Goal: Task Accomplishment & Management: Complete application form

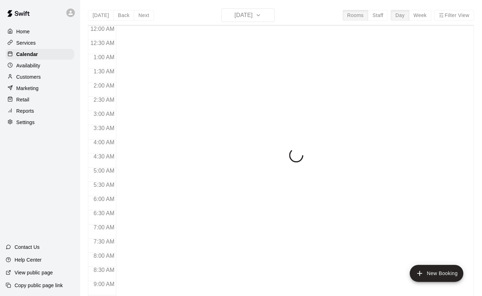
scroll to position [402, 0]
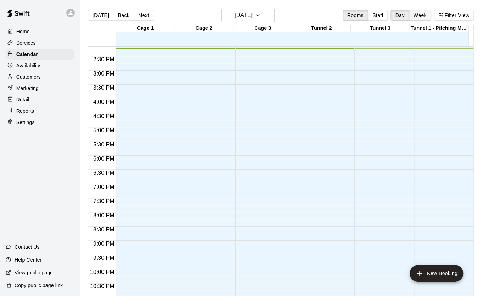
click at [425, 13] on button "Week" at bounding box center [420, 15] width 22 height 11
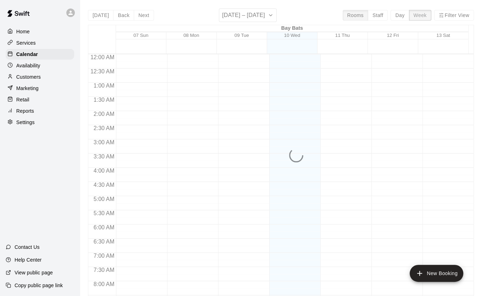
scroll to position [403, 0]
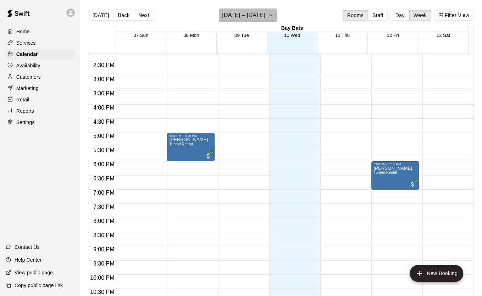
click at [273, 15] on icon "button" at bounding box center [271, 15] width 6 height 9
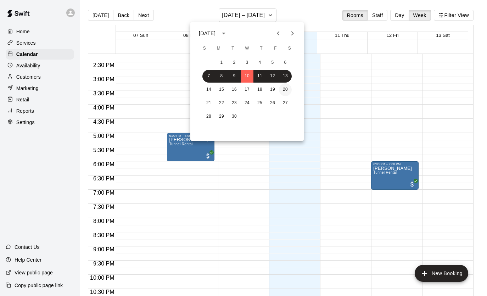
click at [287, 89] on button "20" at bounding box center [285, 89] width 13 height 13
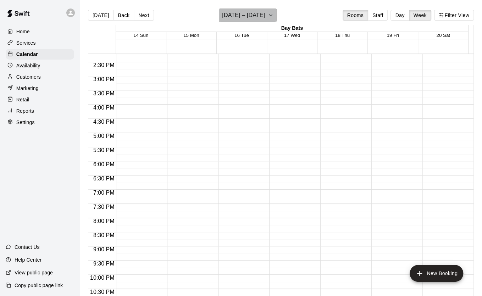
click at [272, 15] on icon "button" at bounding box center [270, 15] width 3 height 1
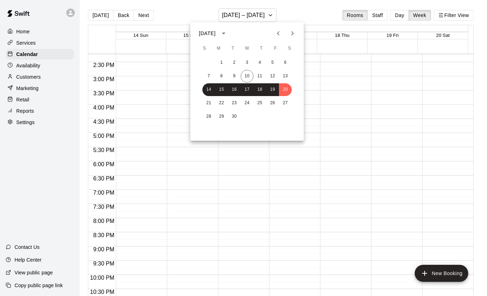
click at [291, 33] on icon "Next month" at bounding box center [292, 33] width 9 height 9
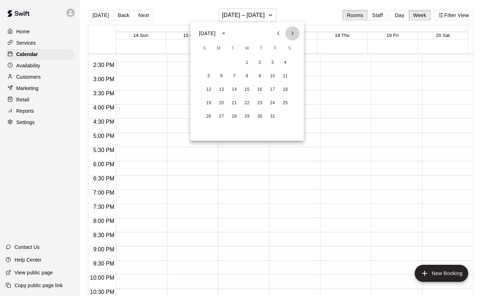
click at [291, 33] on icon "Next month" at bounding box center [292, 33] width 9 height 9
click at [283, 77] on button "10" at bounding box center [285, 76] width 13 height 13
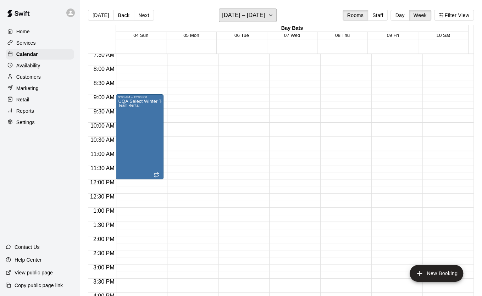
scroll to position [213, 0]
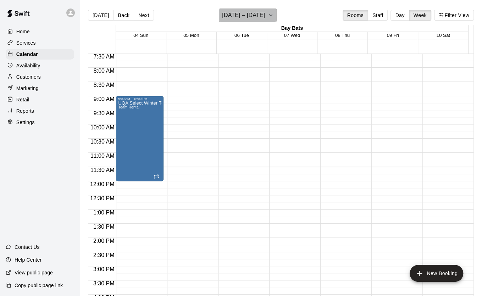
click at [272, 16] on button "[DATE] – [DATE]" at bounding box center [248, 15] width 58 height 13
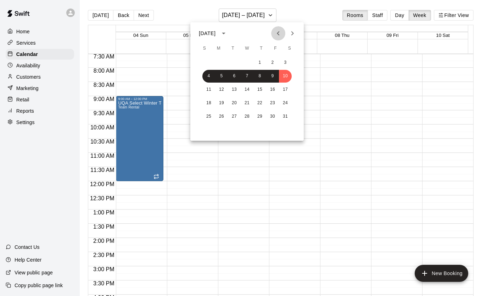
click at [275, 33] on icon "Previous month" at bounding box center [278, 33] width 9 height 9
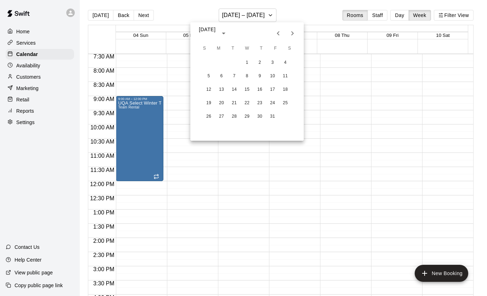
click at [275, 33] on icon "Previous month" at bounding box center [278, 33] width 9 height 9
click at [275, 31] on icon "Previous month" at bounding box center [278, 33] width 9 height 9
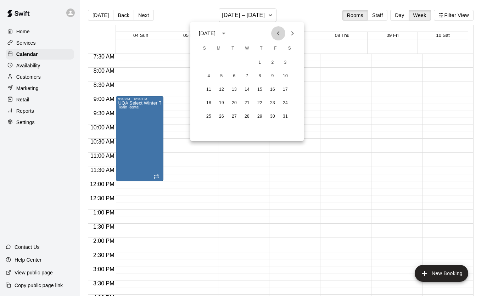
click at [275, 31] on icon "Previous month" at bounding box center [278, 33] width 9 height 9
click at [248, 87] on button "12" at bounding box center [247, 89] width 13 height 13
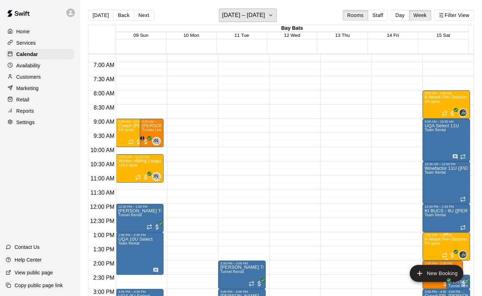
scroll to position [167, 0]
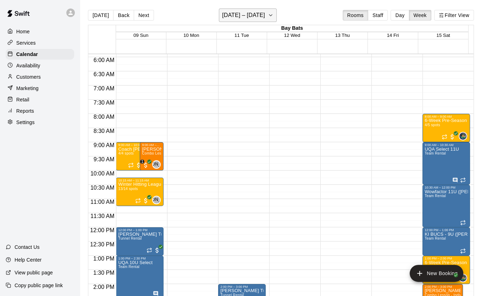
click at [272, 14] on icon "button" at bounding box center [271, 15] width 6 height 9
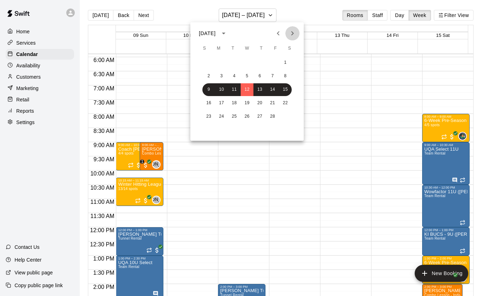
click at [290, 34] on icon "Next month" at bounding box center [292, 33] width 9 height 9
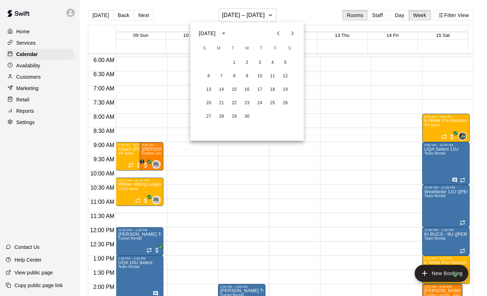
click at [290, 34] on icon "Next month" at bounding box center [292, 33] width 9 height 9
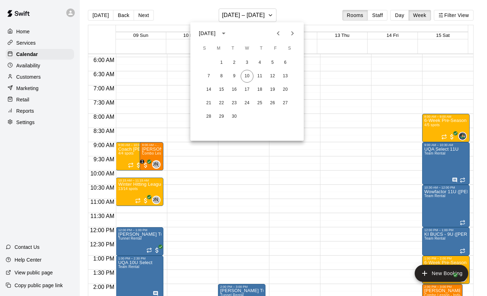
click at [290, 34] on icon "Next month" at bounding box center [292, 33] width 9 height 9
click at [284, 74] on button "11" at bounding box center [285, 76] width 13 height 13
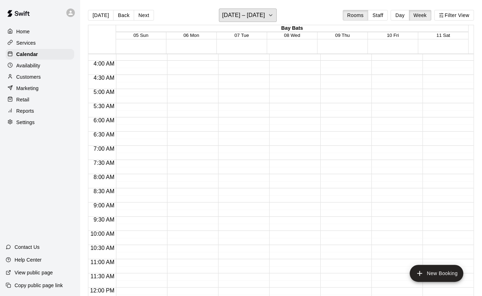
scroll to position [107, 0]
click at [270, 18] on icon "button" at bounding box center [271, 15] width 6 height 9
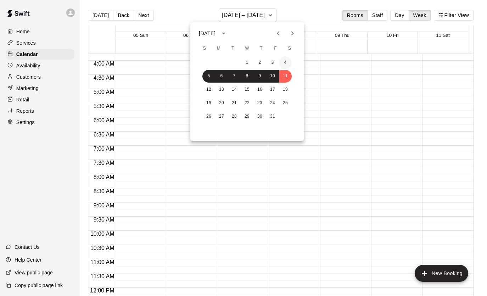
click at [284, 64] on button "4" at bounding box center [285, 62] width 13 height 13
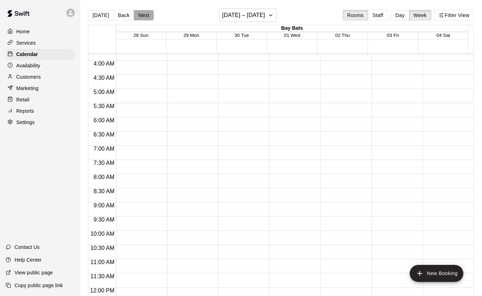
click at [145, 15] on button "Next" at bounding box center [144, 15] width 20 height 11
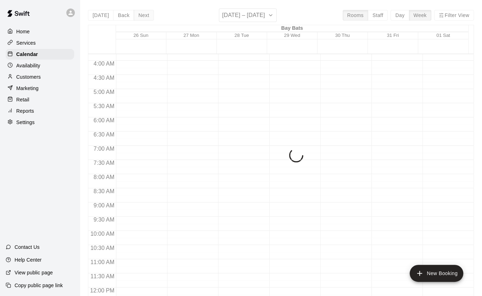
click at [145, 15] on button "Next" at bounding box center [144, 15] width 20 height 11
click at [145, 15] on div "[DATE] Back Next [DATE] – [DATE] Rooms Staff Day Week Filter View Bay Bats 02 S…" at bounding box center [281, 157] width 386 height 296
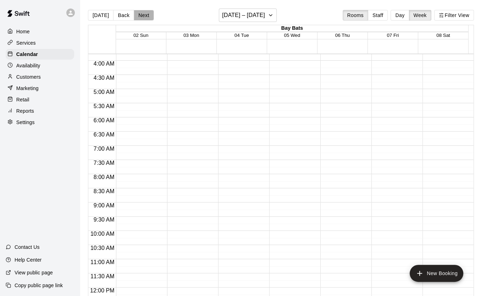
click at [145, 15] on button "Next" at bounding box center [144, 15] width 20 height 11
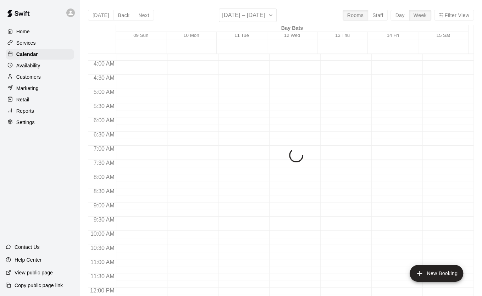
click at [145, 15] on div "[DATE] Back Next [DATE] – [DATE] Rooms Staff Day Week Filter View Bay Bats 09 S…" at bounding box center [281, 157] width 386 height 296
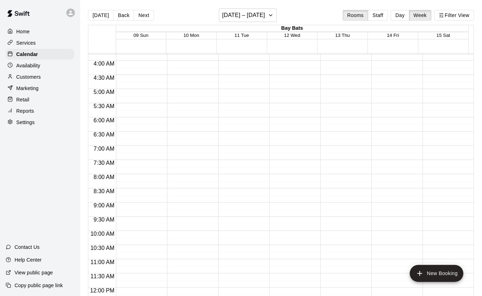
click at [145, 15] on button "Next" at bounding box center [144, 15] width 20 height 11
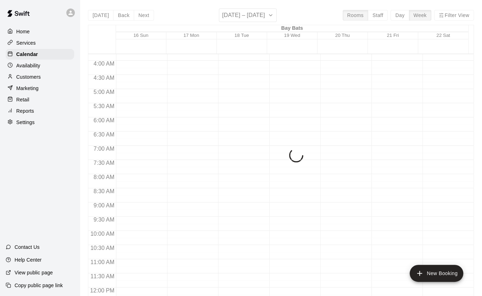
click at [145, 15] on div "[DATE] Back Next [DATE] – [DATE] Rooms Staff Day Week Filter View Bay Bats 16 S…" at bounding box center [281, 157] width 386 height 296
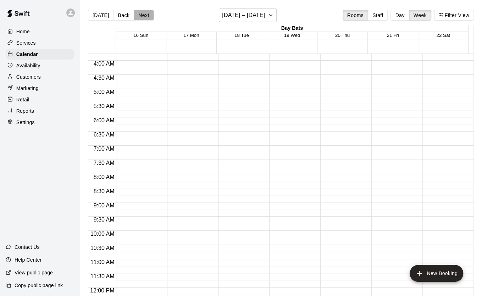
click at [145, 15] on button "Next" at bounding box center [144, 15] width 20 height 11
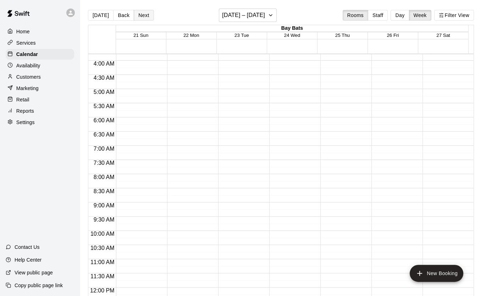
click at [145, 15] on button "Next" at bounding box center [144, 15] width 20 height 11
click at [146, 14] on button "Next" at bounding box center [144, 15] width 20 height 11
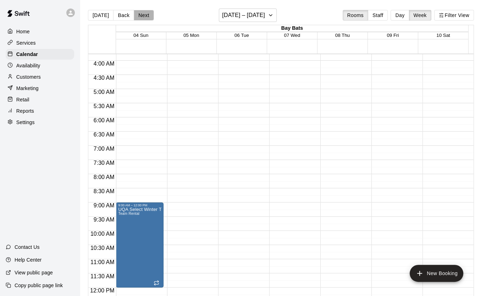
click at [146, 13] on button "Next" at bounding box center [144, 15] width 20 height 11
click at [123, 17] on button "Back" at bounding box center [123, 15] width 21 height 11
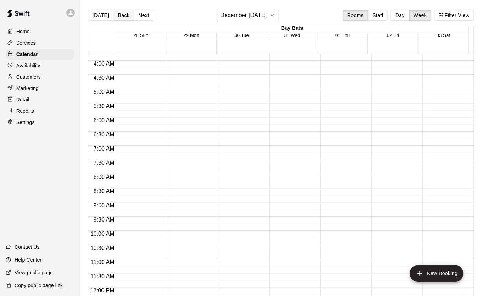
click at [123, 17] on button "Back" at bounding box center [123, 15] width 21 height 11
click at [122, 12] on button "Back" at bounding box center [123, 15] width 21 height 11
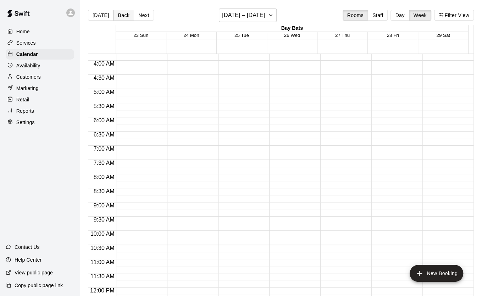
click at [124, 13] on button "Back" at bounding box center [123, 15] width 21 height 11
click at [122, 17] on button "Back" at bounding box center [123, 15] width 21 height 11
click at [121, 18] on button "Back" at bounding box center [123, 15] width 21 height 11
click at [120, 17] on button "Back" at bounding box center [123, 15] width 21 height 11
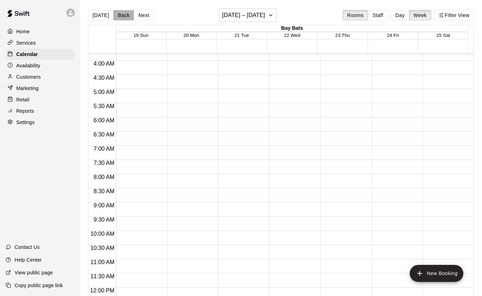
click at [120, 17] on button "Back" at bounding box center [123, 15] width 21 height 11
click at [125, 12] on button "Back" at bounding box center [123, 15] width 21 height 11
click at [117, 15] on button "Back" at bounding box center [123, 15] width 21 height 11
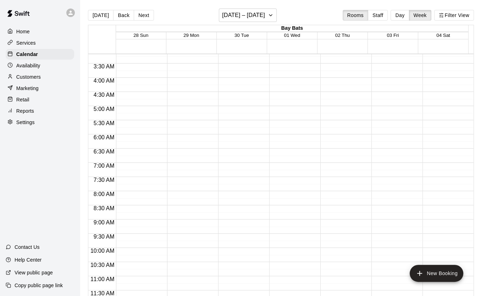
scroll to position [90, 0]
click at [25, 126] on p "Settings" at bounding box center [25, 122] width 18 height 7
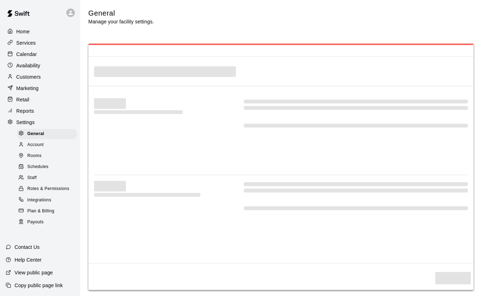
select select "**"
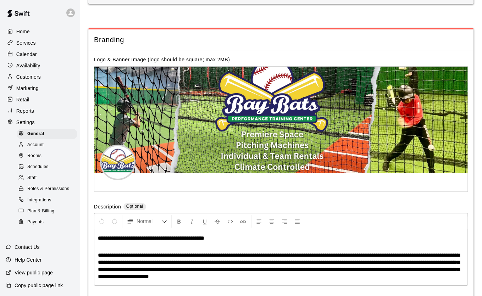
scroll to position [1382, 0]
click at [33, 181] on span "Staff" at bounding box center [31, 177] width 9 height 7
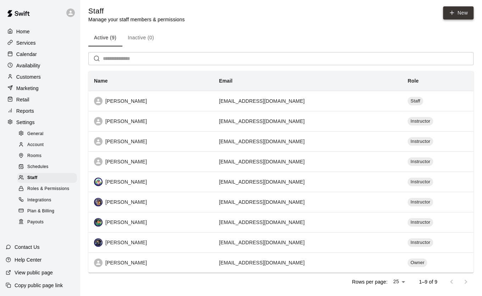
scroll to position [2, 0]
click at [458, 13] on link "New" at bounding box center [458, 12] width 30 height 13
select select "**"
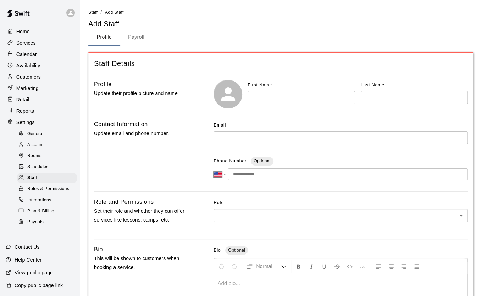
click at [310, 97] on input "text" at bounding box center [300, 97] width 107 height 13
type input "********"
type input "*******"
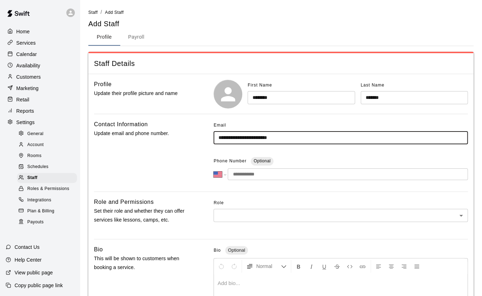
type input "**********"
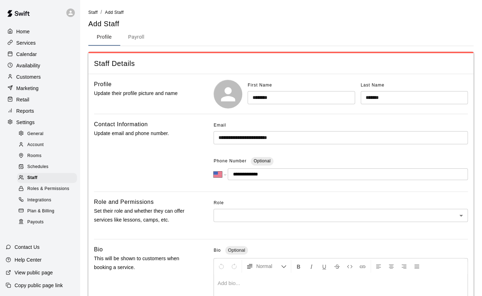
type input "**********"
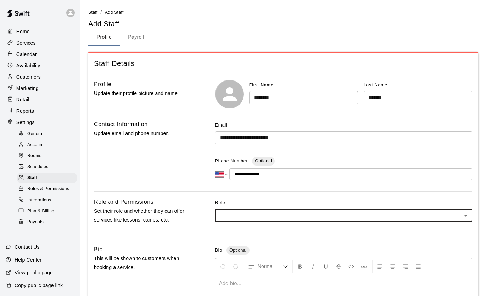
click at [424, 217] on body "**********" at bounding box center [243, 232] width 487 height 465
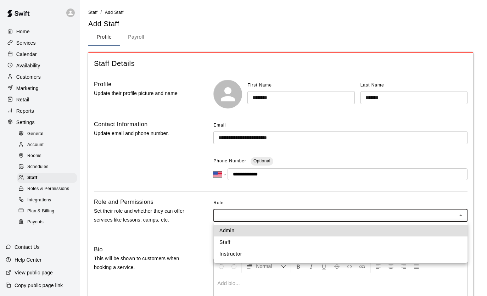
click at [253, 257] on li "Instructor" at bounding box center [341, 254] width 254 height 12
type input "**********"
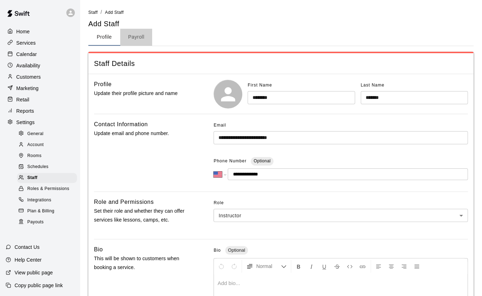
click at [137, 36] on button "Payroll" at bounding box center [136, 37] width 32 height 17
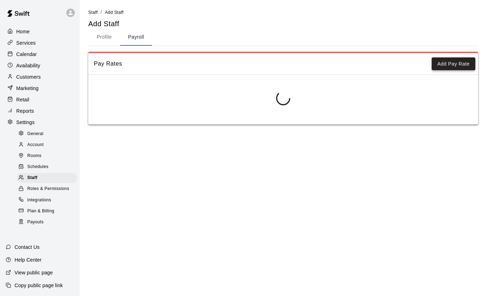
click at [453, 67] on button "Add Pay Rate" at bounding box center [454, 63] width 44 height 13
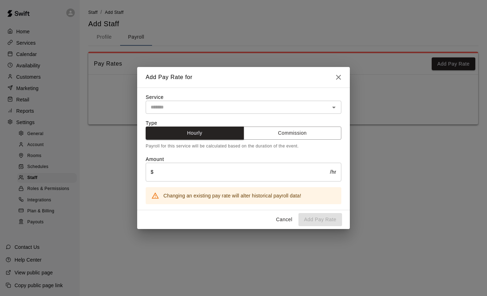
click at [232, 110] on input "text" at bounding box center [238, 107] width 180 height 9
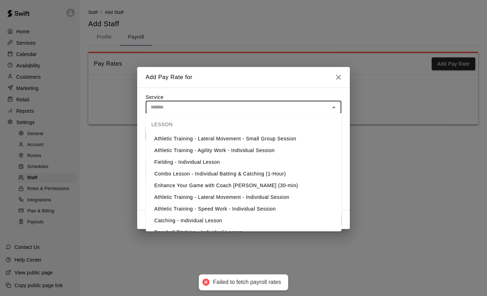
click at [336, 71] on button "button" at bounding box center [338, 77] width 14 height 14
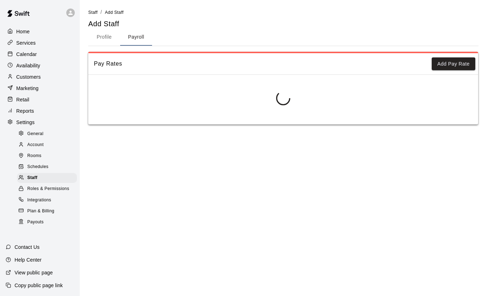
click at [111, 37] on button "Profile" at bounding box center [104, 37] width 32 height 17
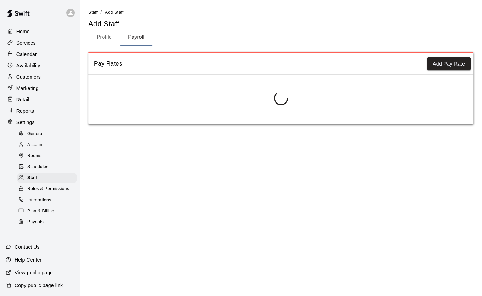
select select "**"
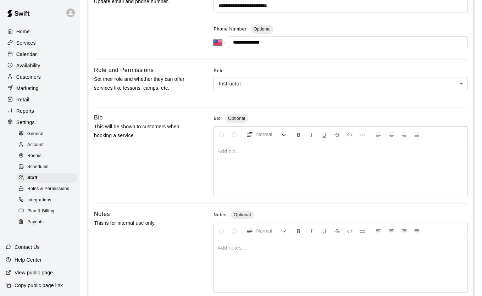
scroll to position [167, 0]
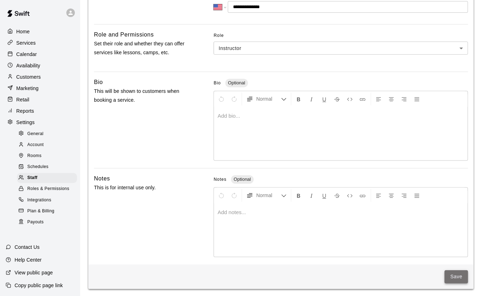
click at [450, 274] on button "Save" at bounding box center [455, 276] width 23 height 13
